Goal: Task Accomplishment & Management: Use online tool/utility

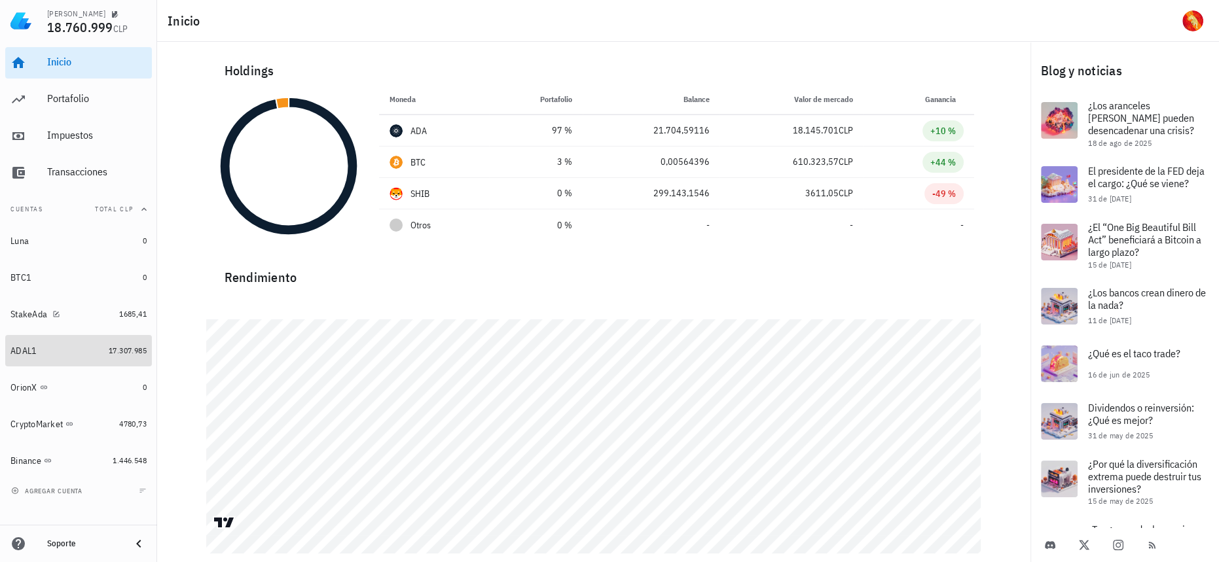
click at [118, 344] on link "ADAL1 17.307.985" at bounding box center [78, 350] width 147 height 31
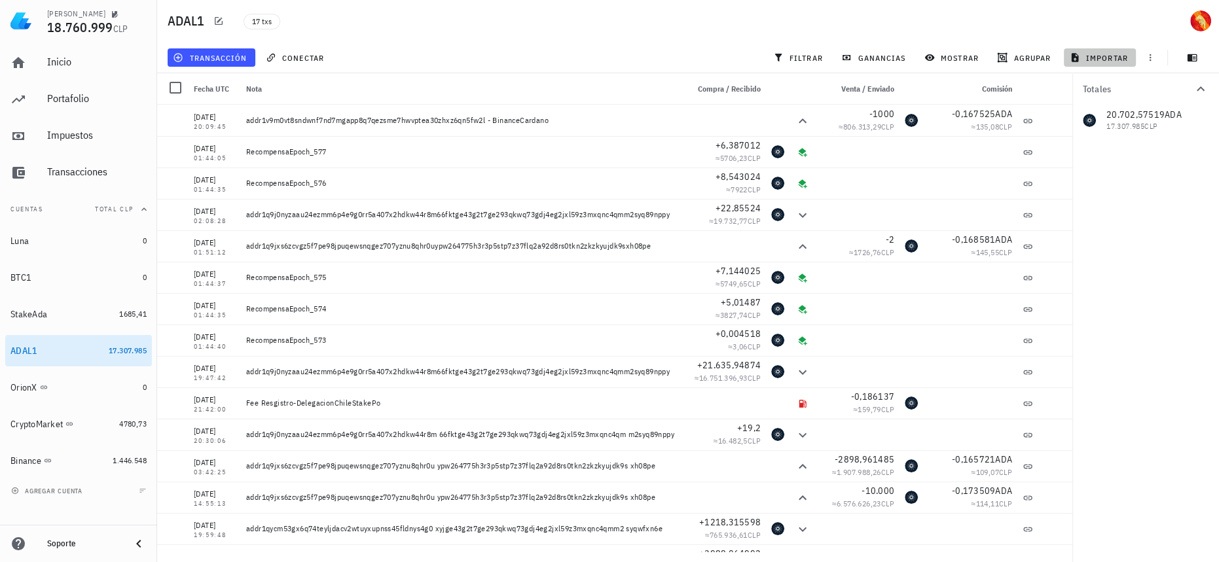
click at [1103, 53] on span "importar" at bounding box center [1100, 57] width 56 height 10
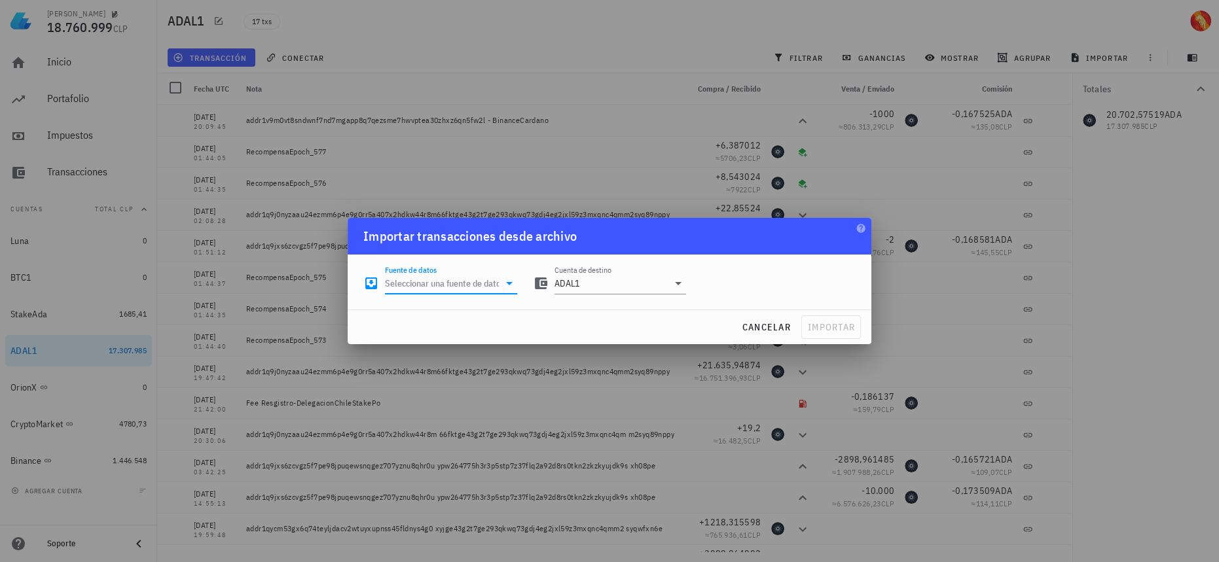
click at [475, 278] on input "Fuente de datos" at bounding box center [442, 283] width 114 height 21
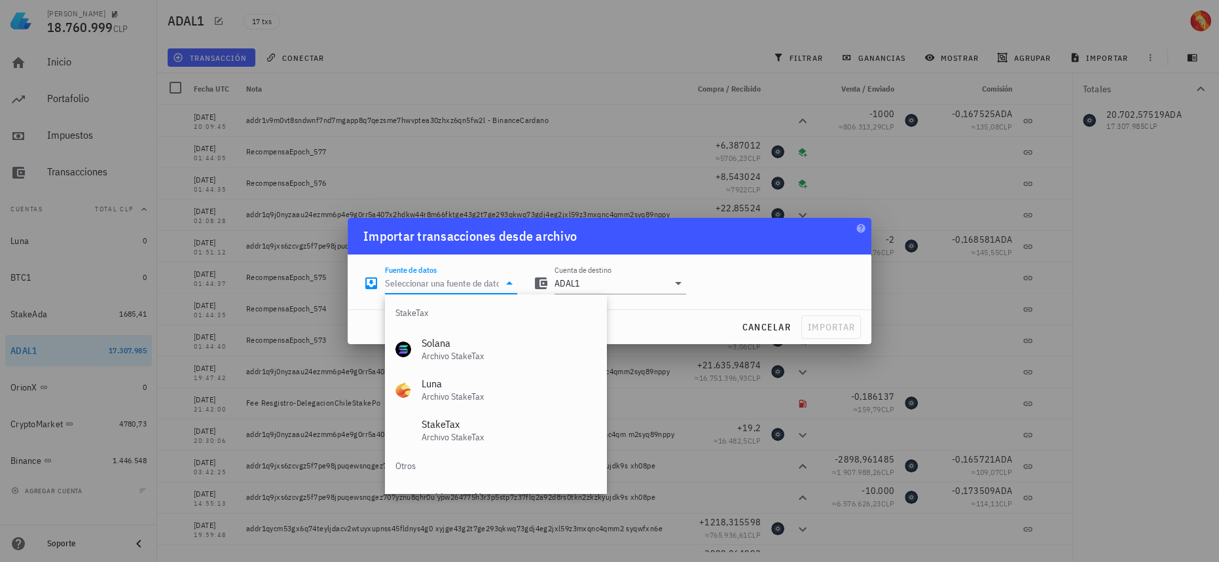
scroll to position [545, 0]
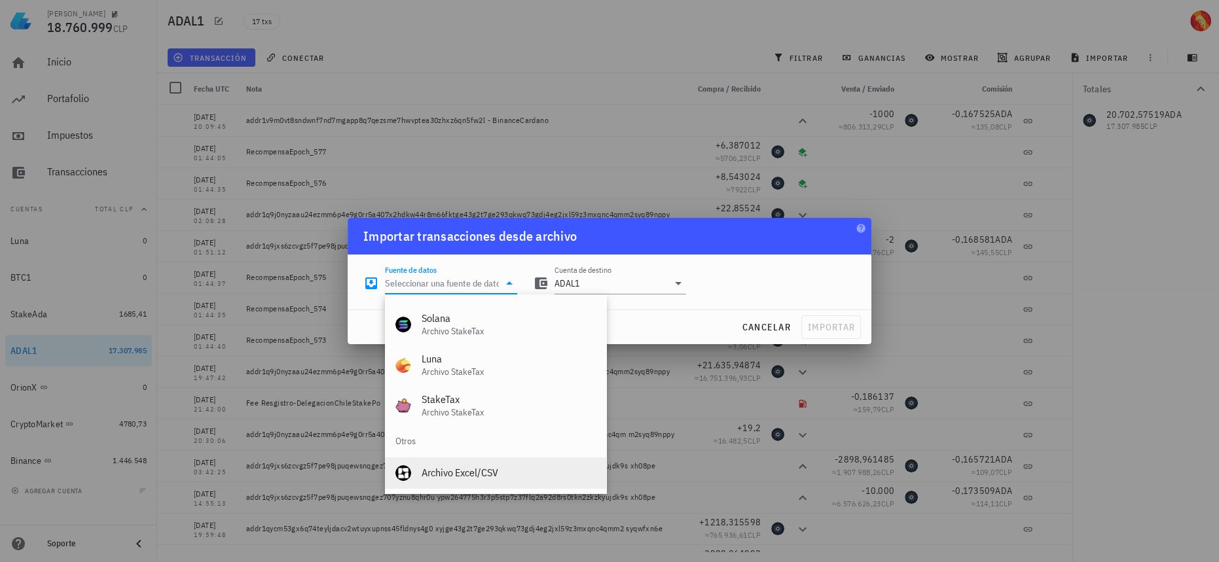
click at [459, 469] on div "Archivo Excel/CSV" at bounding box center [509, 473] width 174 height 12
type input "Archivo Excel/CSV"
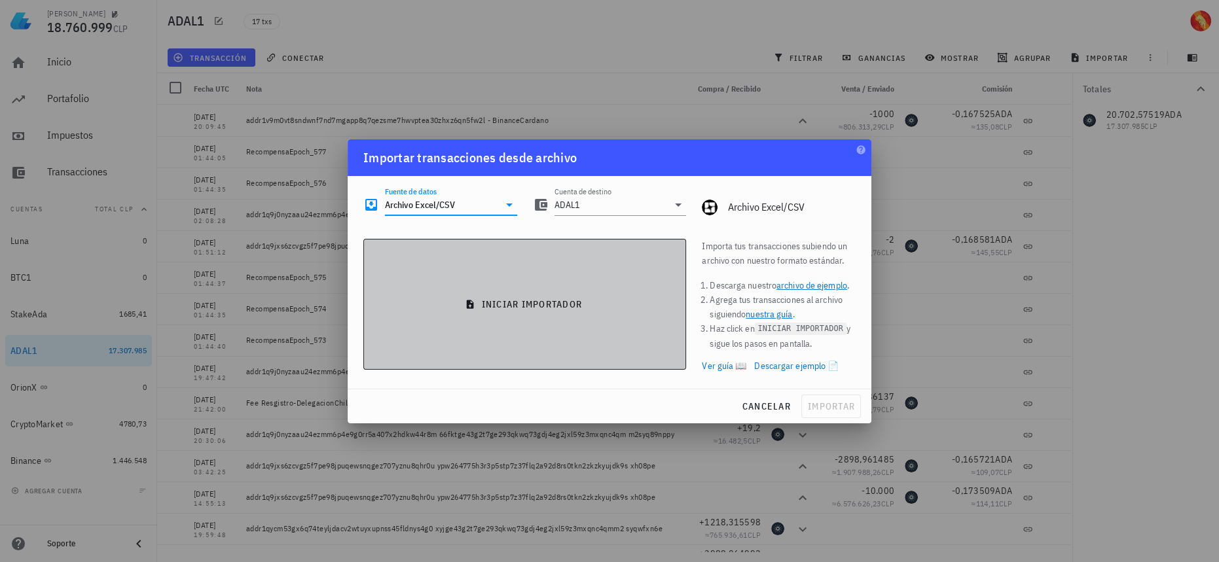
click at [585, 304] on span "iniciar importador" at bounding box center [525, 305] width 301 height 12
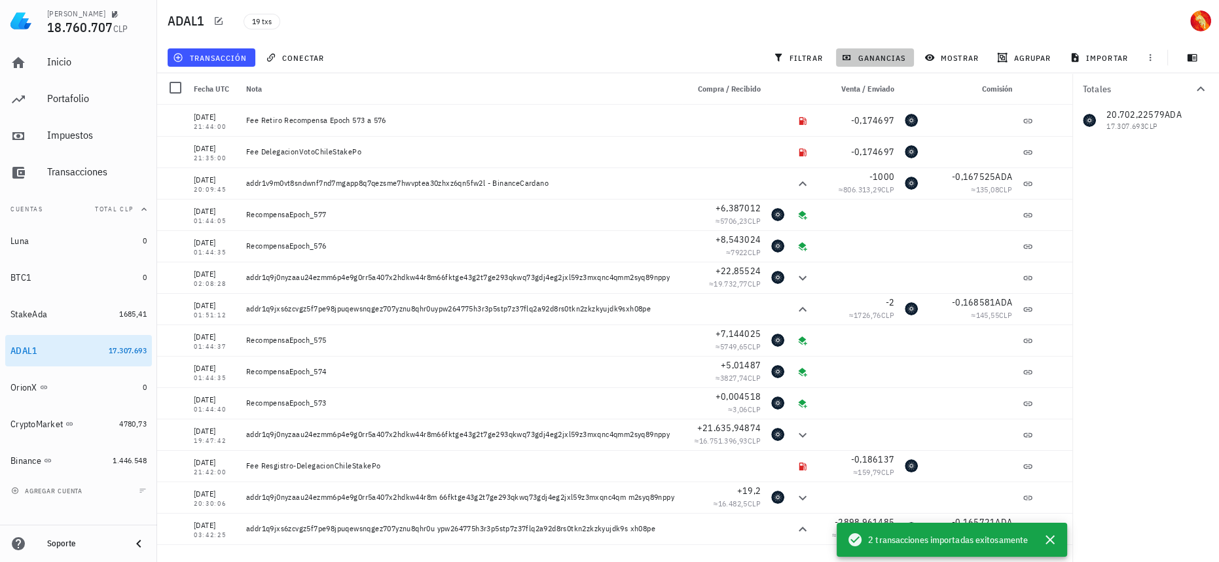
click at [869, 60] on span "ganancias" at bounding box center [875, 57] width 62 height 10
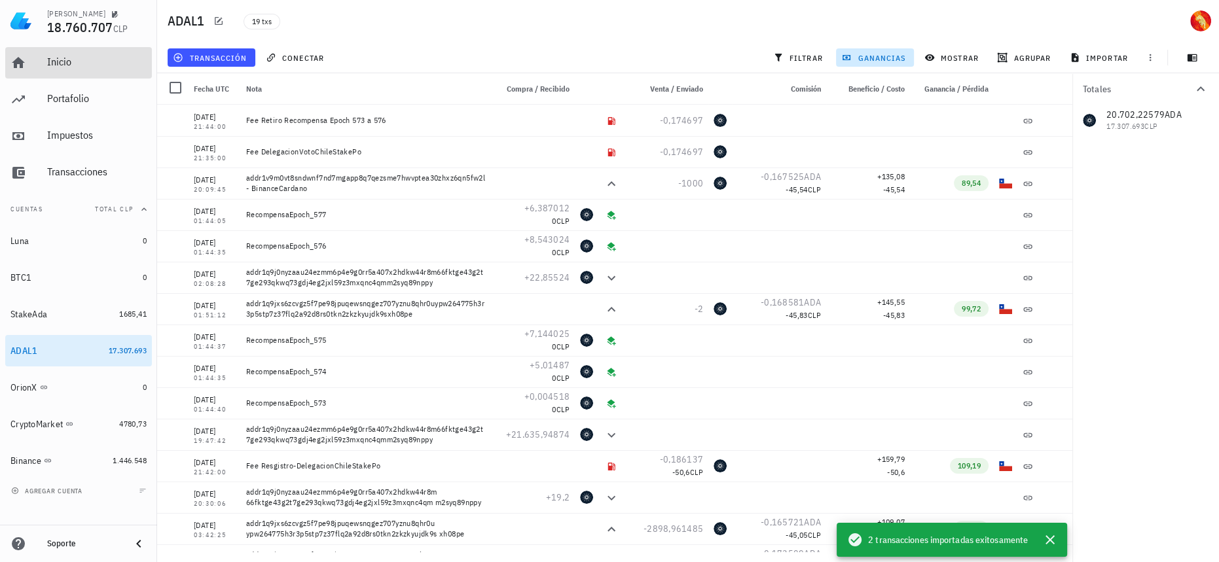
click at [106, 64] on div "Inicio" at bounding box center [97, 62] width 100 height 12
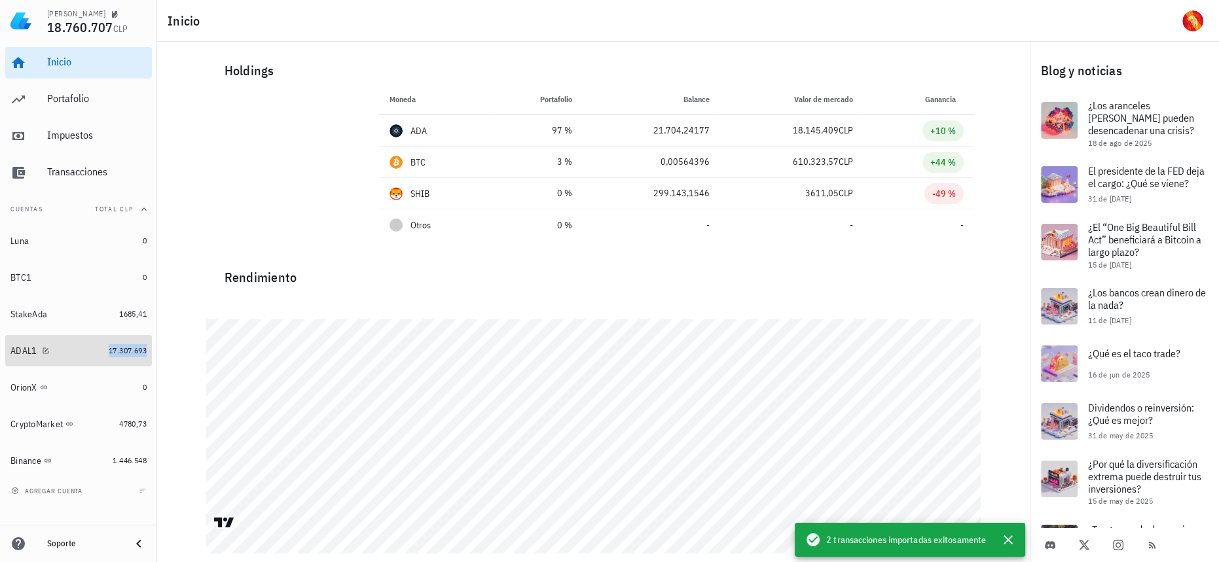
click at [109, 354] on span "17.307.693" at bounding box center [128, 351] width 38 height 10
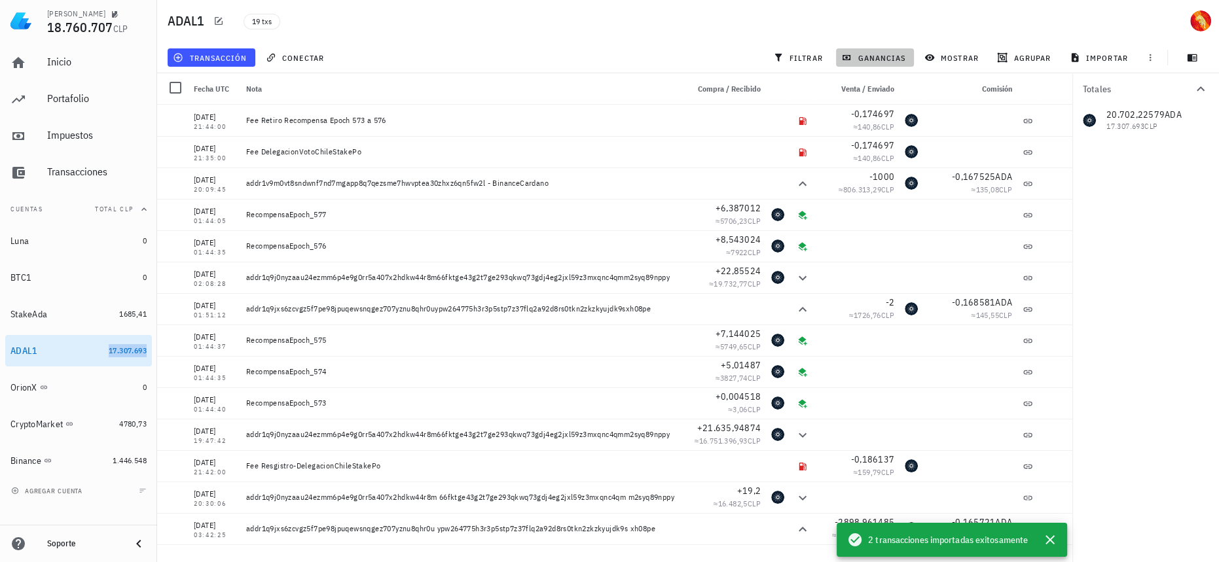
click at [879, 54] on span "ganancias" at bounding box center [875, 57] width 62 height 10
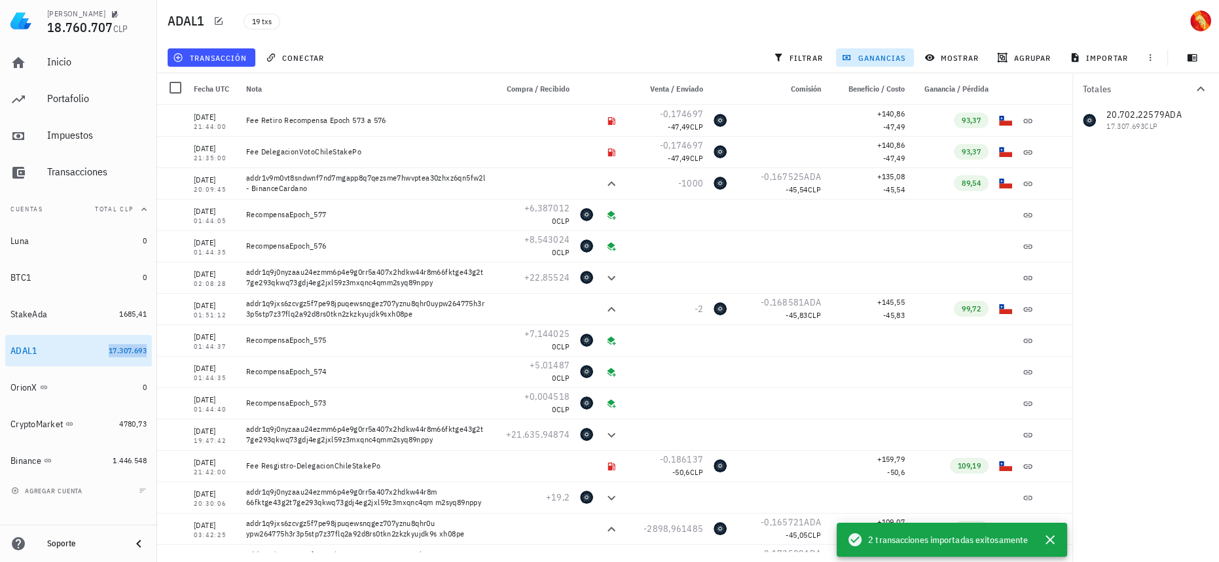
click at [893, 59] on span "ganancias" at bounding box center [875, 57] width 62 height 10
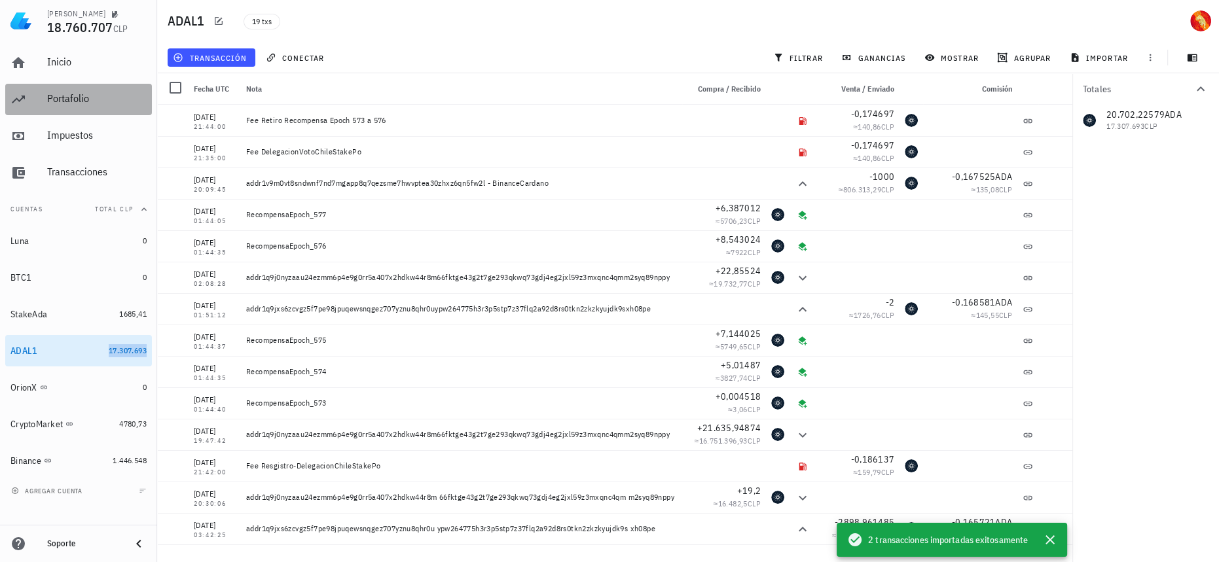
click at [108, 86] on div "Portafolio" at bounding box center [97, 98] width 100 height 29
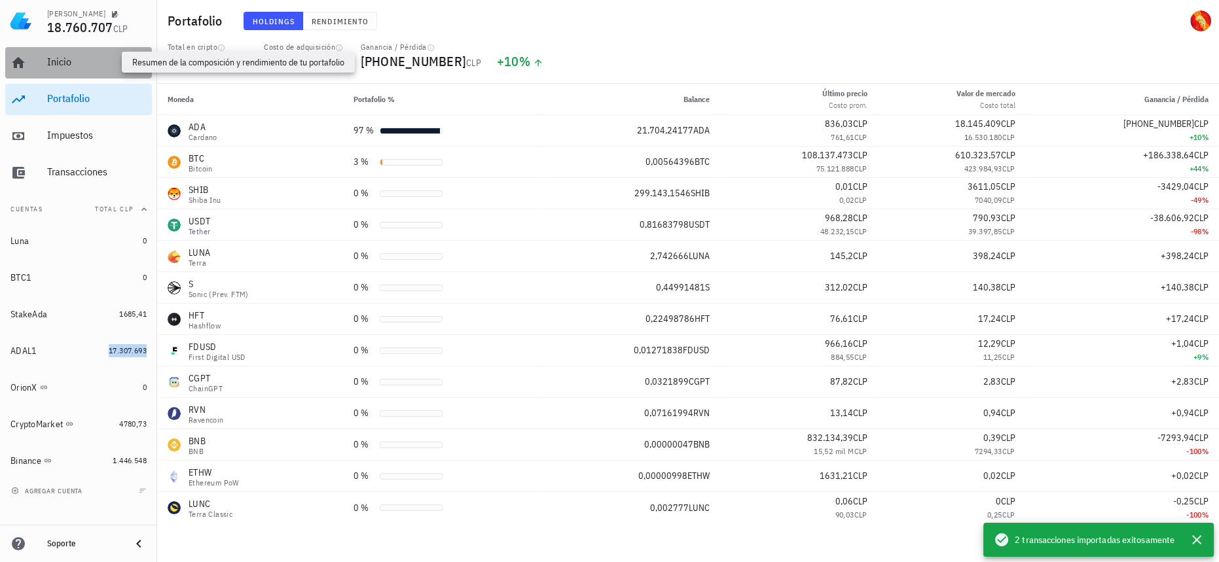
click at [108, 65] on div "Inicio" at bounding box center [97, 62] width 100 height 12
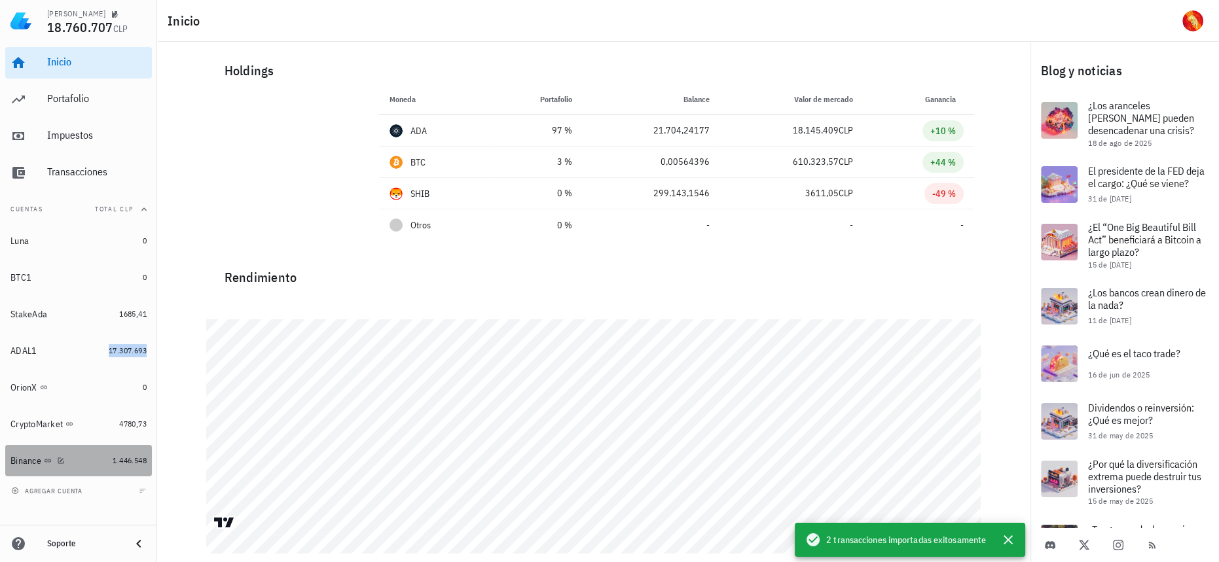
click at [119, 466] on div "1.446.548" at bounding box center [130, 460] width 34 height 13
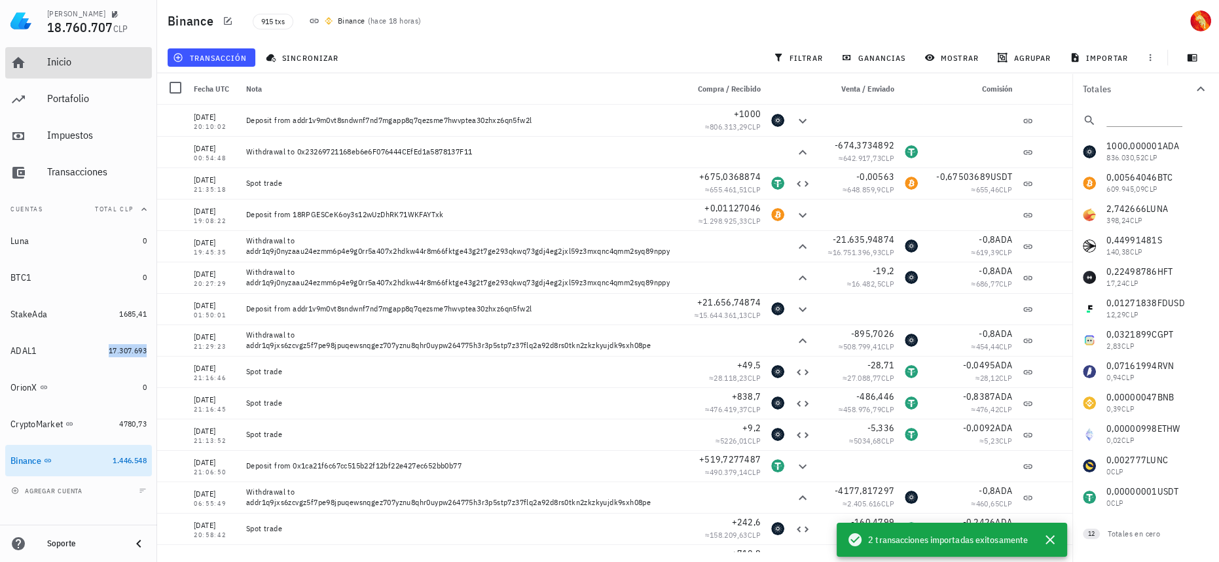
click at [63, 60] on div "Inicio" at bounding box center [97, 62] width 100 height 12
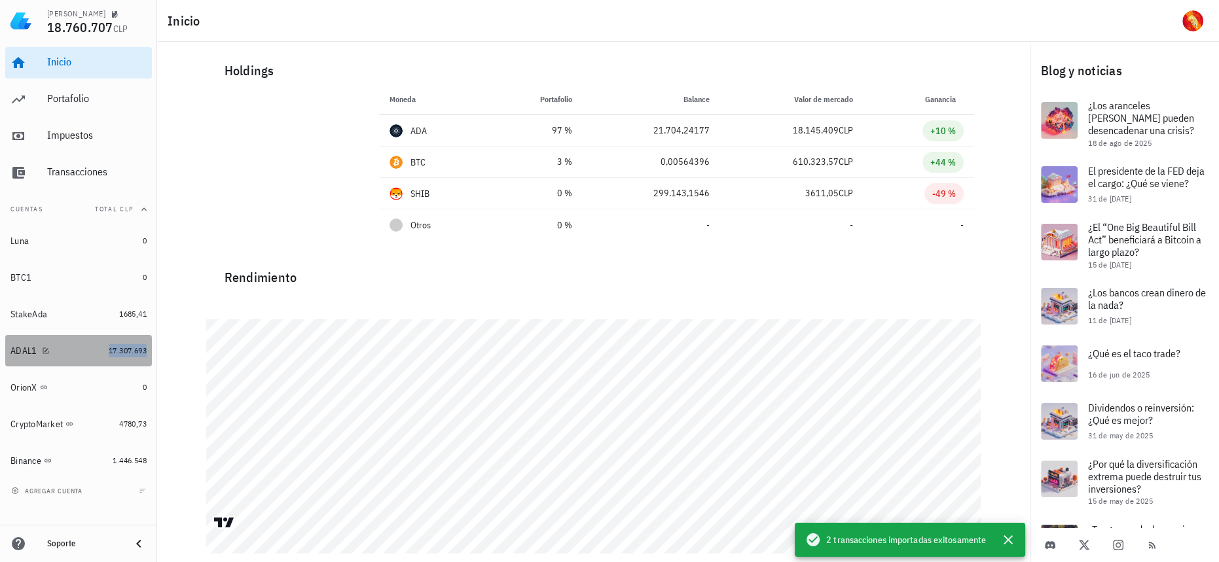
click at [110, 349] on span "17.307.693" at bounding box center [128, 351] width 38 height 10
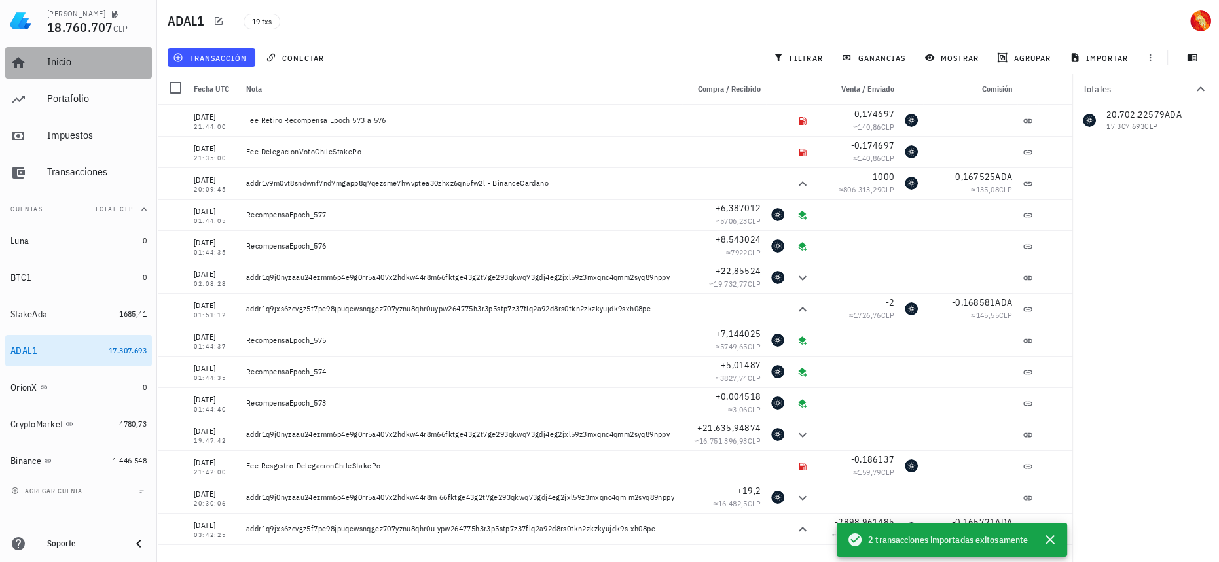
click at [85, 60] on div "Inicio" at bounding box center [97, 62] width 100 height 12
